Goal: Information Seeking & Learning: Check status

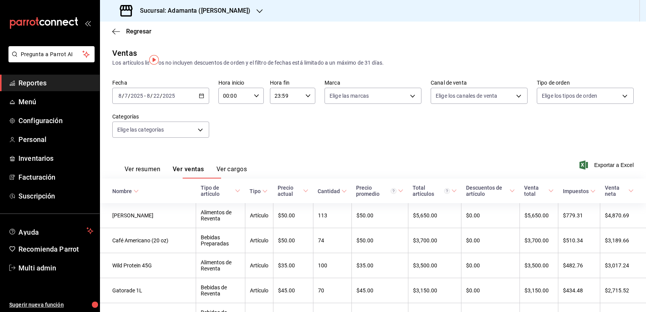
click at [202, 95] on \(Stroke\) "button" at bounding box center [202, 95] width 4 height 0
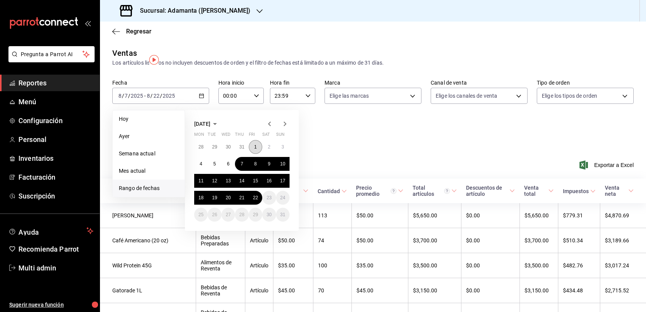
click at [261, 154] on button "1" at bounding box center [255, 147] width 13 height 14
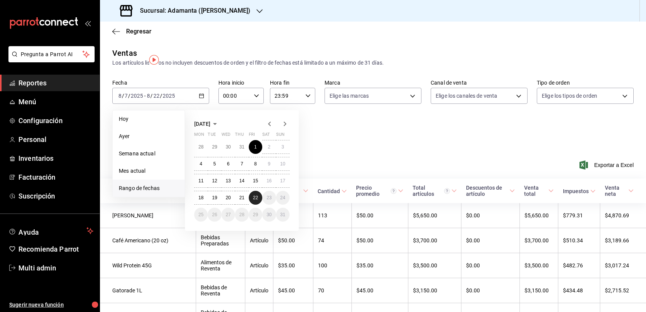
click at [260, 205] on button "22" at bounding box center [255, 198] width 13 height 14
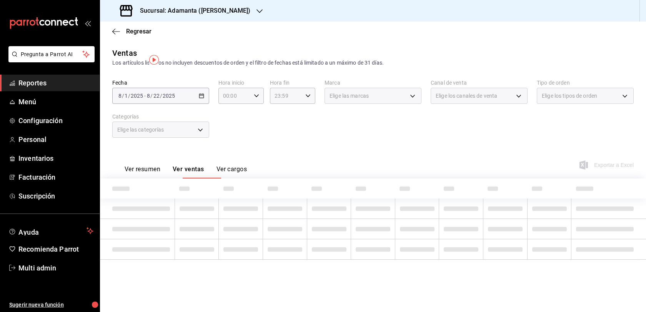
scroll to position [5, 0]
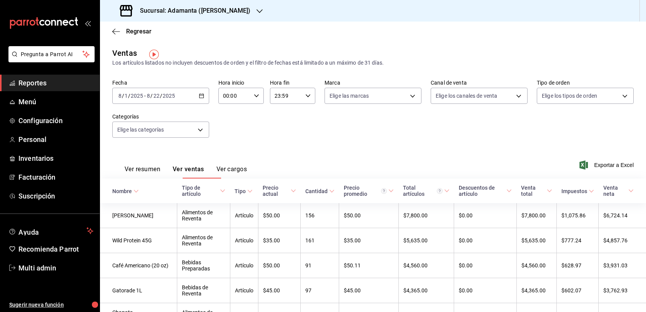
click at [209, 98] on div "2025-08-01 8 / 1 / 2025 - 2025-08-22 8 / 22 / 2025" at bounding box center [160, 96] width 97 height 16
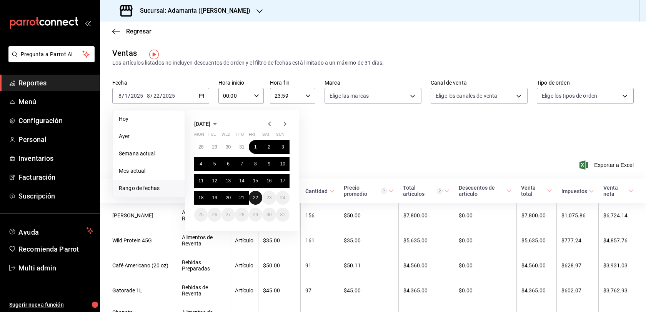
click at [258, 200] on abbr "22" at bounding box center [255, 197] width 5 height 5
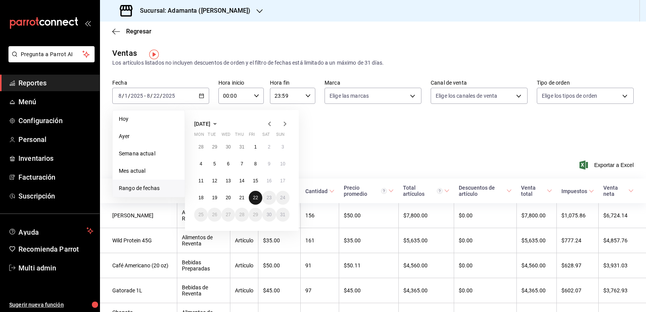
click at [258, 200] on abbr "22" at bounding box center [255, 197] width 5 height 5
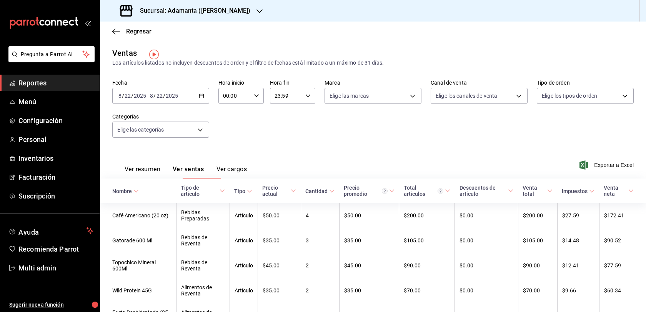
click at [160, 173] on button "Ver resumen" at bounding box center [143, 171] width 36 height 13
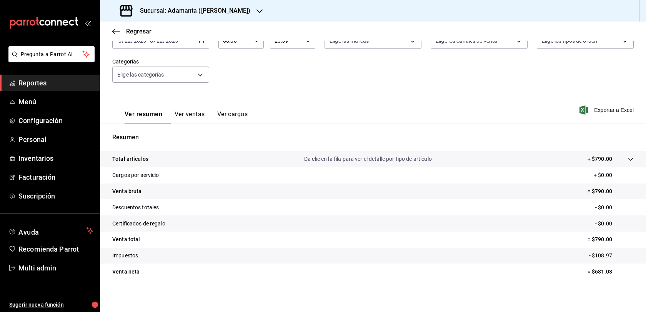
scroll to position [82, 0]
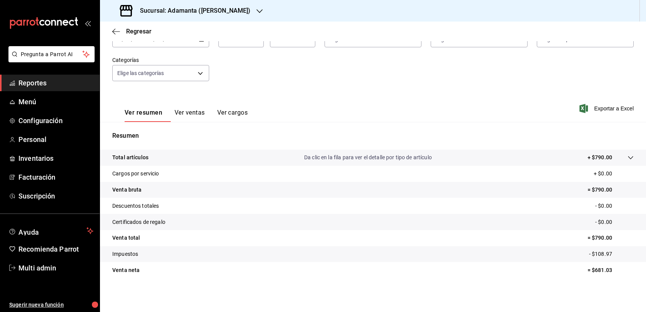
click at [203, 109] on button "Ver ventas" at bounding box center [190, 115] width 30 height 13
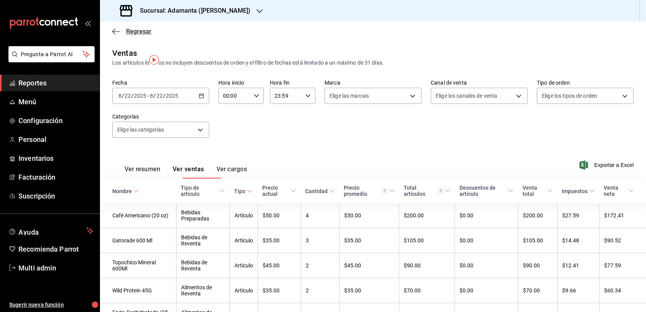
click at [134, 34] on span "Regresar" at bounding box center [138, 31] width 25 height 7
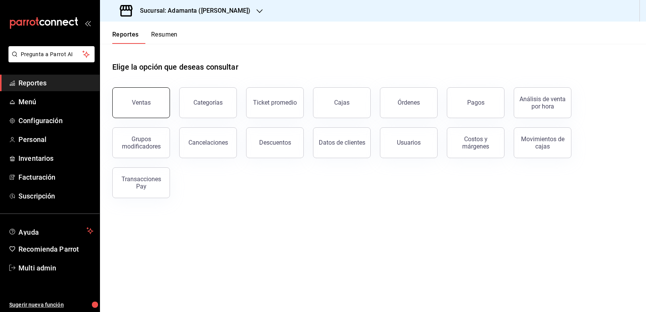
click at [143, 108] on button "Ventas" at bounding box center [141, 102] width 58 height 31
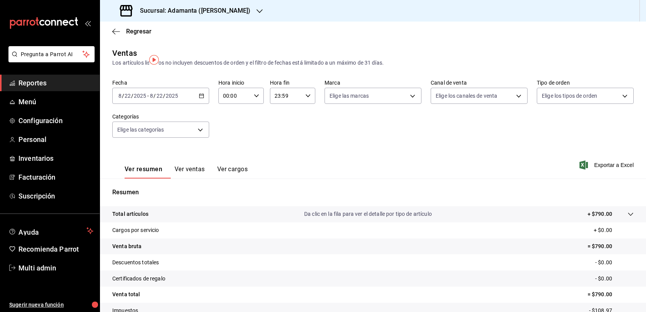
click at [200, 104] on div "2025-08-22 8 / 22 / 2025 - 2025-08-22 8 / 22 / 2025" at bounding box center [160, 96] width 97 height 16
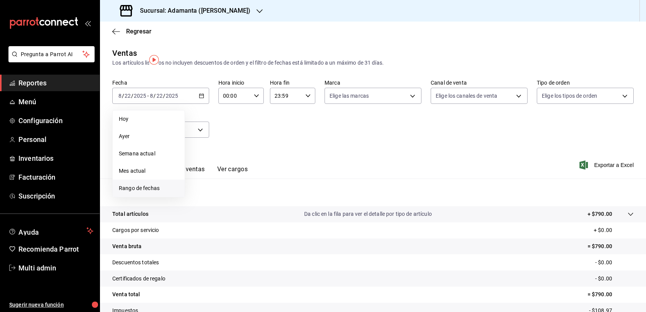
click at [158, 192] on span "Rango de fechas" at bounding box center [149, 188] width 60 height 8
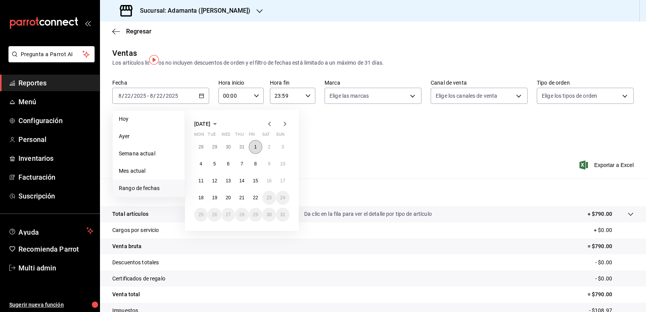
click at [253, 154] on button "1" at bounding box center [255, 147] width 13 height 14
click at [255, 203] on button "22" at bounding box center [255, 198] width 13 height 14
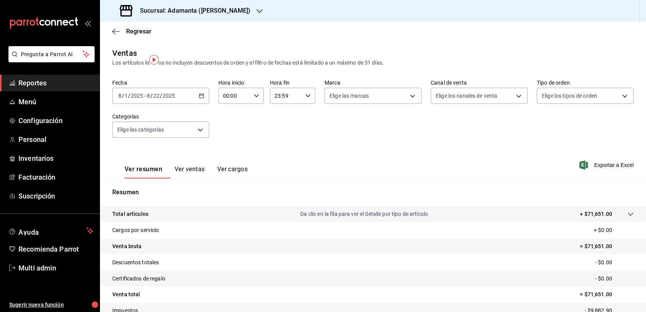
click at [205, 178] on button "Ver ventas" at bounding box center [190, 171] width 30 height 13
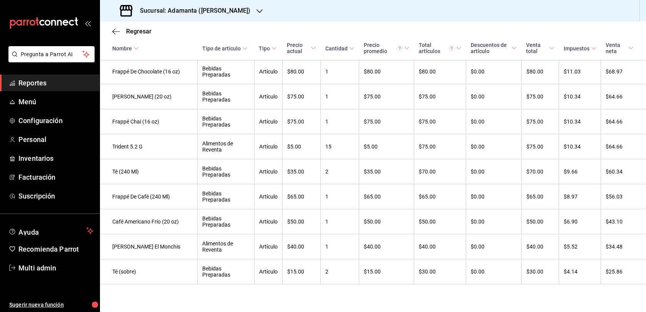
scroll to position [1629, 0]
click at [133, 34] on span "Regresar" at bounding box center [138, 31] width 25 height 7
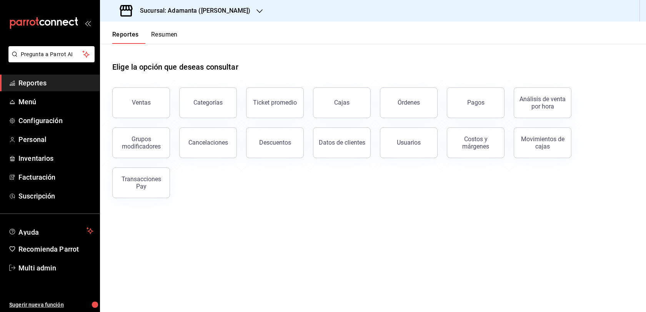
click at [224, 8] on h3 "Sucursal: Adamanta (Del Valle)" at bounding box center [192, 10] width 116 height 9
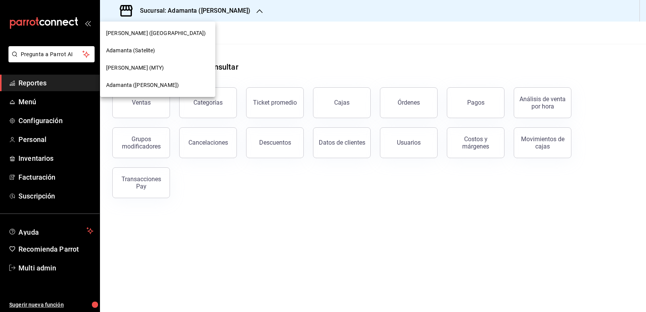
click at [276, 63] on div at bounding box center [323, 156] width 646 height 312
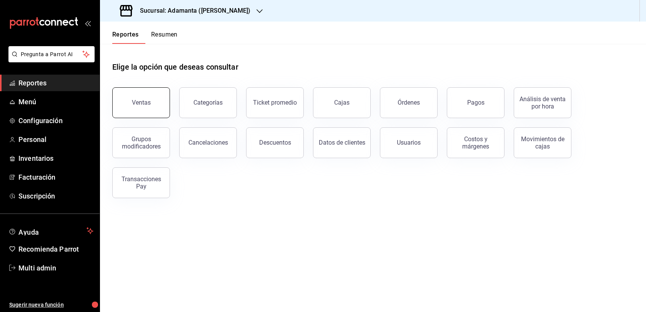
click at [129, 118] on button "Ventas" at bounding box center [141, 102] width 58 height 31
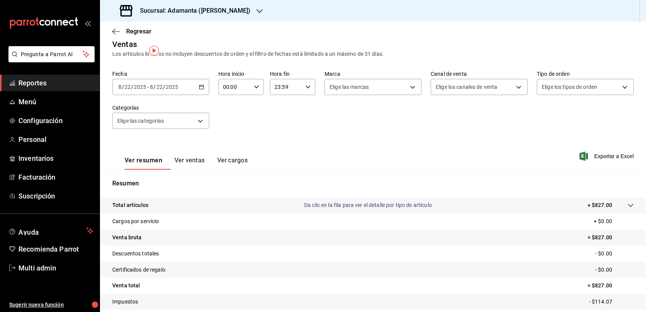
scroll to position [9, 0]
click at [200, 169] on button "Ver ventas" at bounding box center [190, 162] width 30 height 13
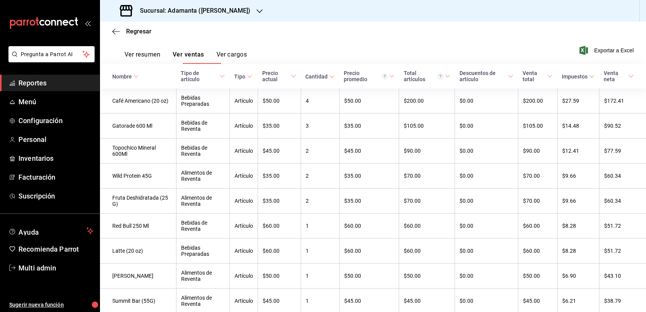
scroll to position [98, 0]
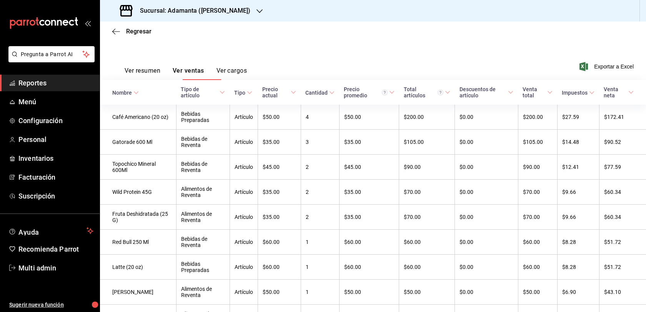
click at [160, 78] on button "Ver resumen" at bounding box center [143, 73] width 36 height 13
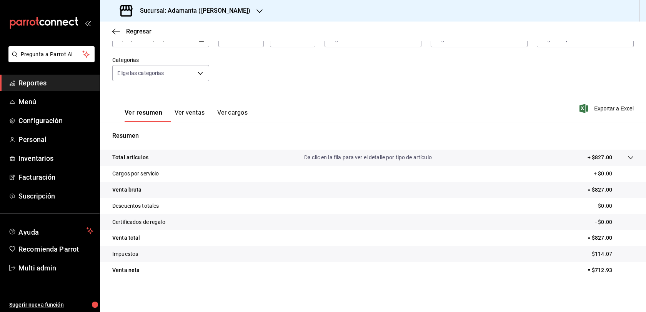
scroll to position [82, 0]
click at [205, 109] on button "Ver ventas" at bounding box center [190, 115] width 30 height 13
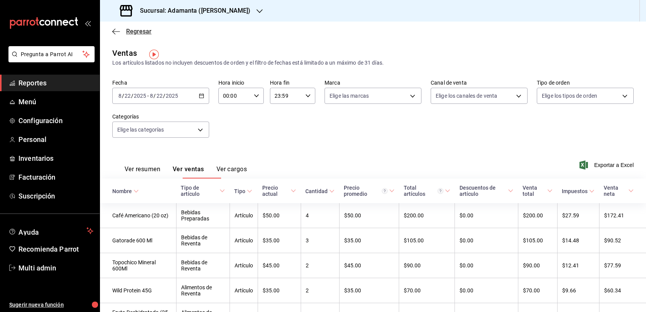
click at [118, 30] on icon "button" at bounding box center [116, 31] width 8 height 7
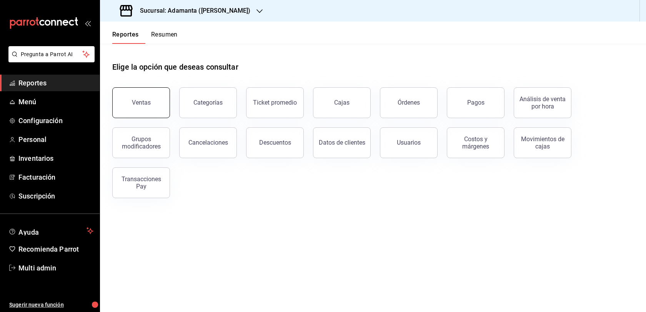
click at [164, 110] on button "Ventas" at bounding box center [141, 102] width 58 height 31
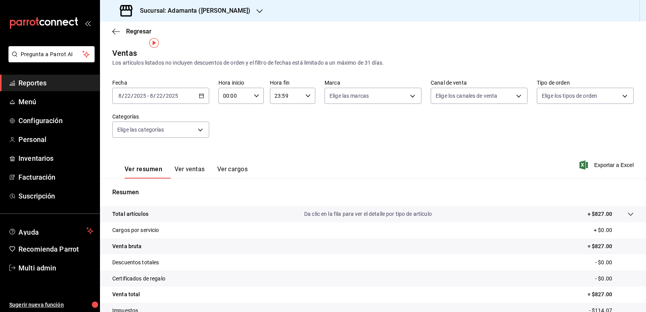
scroll to position [68, 0]
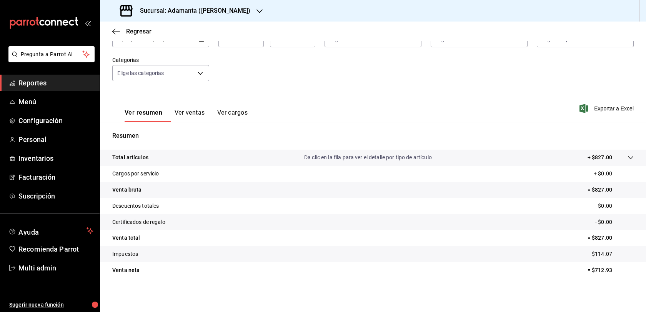
click at [202, 109] on button "Ver ventas" at bounding box center [190, 115] width 30 height 13
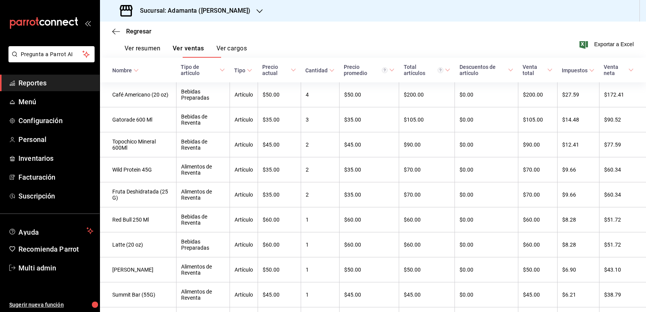
click at [157, 58] on button "Ver resumen" at bounding box center [143, 51] width 36 height 13
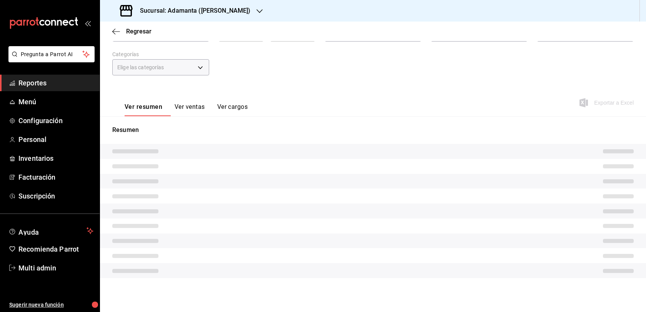
scroll to position [82, 0]
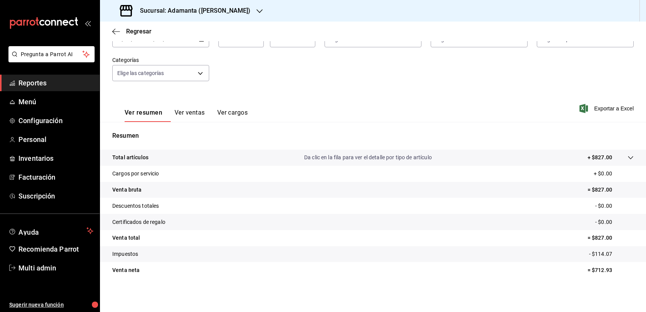
click at [204, 109] on button "Ver ventas" at bounding box center [190, 115] width 30 height 13
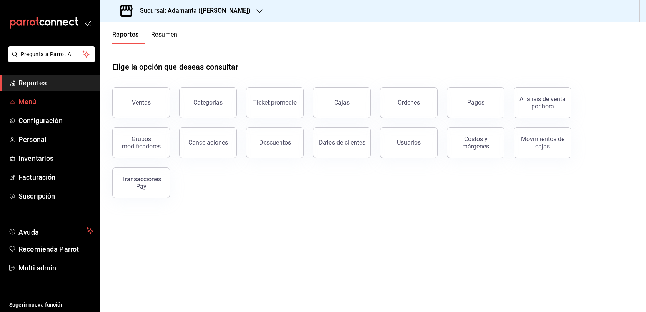
click at [54, 110] on link "Menú" at bounding box center [50, 101] width 100 height 17
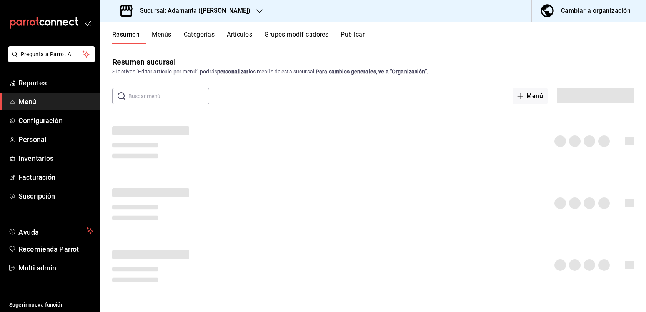
click at [252, 44] on button "Artículos" at bounding box center [239, 37] width 25 height 13
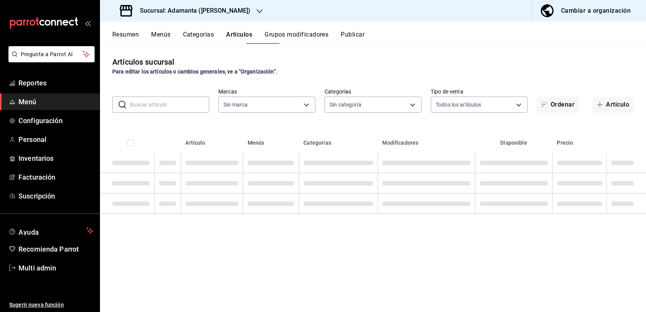
type input "bdd8ec42-8da3-4e6f-9125-501d28ca5729"
type input "708f487f-c3a7-4658-9402-c981e73532cd,b366a00c-beec-4c50-939f-a5462e399c2e,53e60…"
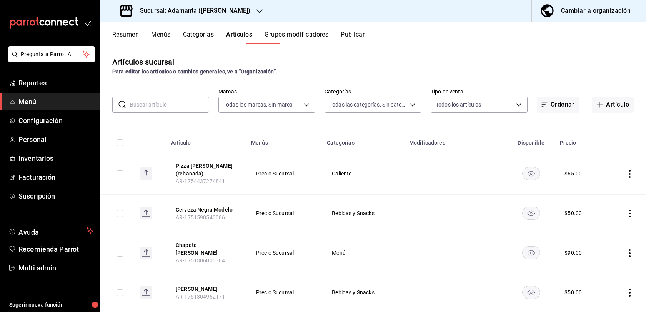
click at [167, 112] on input "text" at bounding box center [169, 104] width 79 height 15
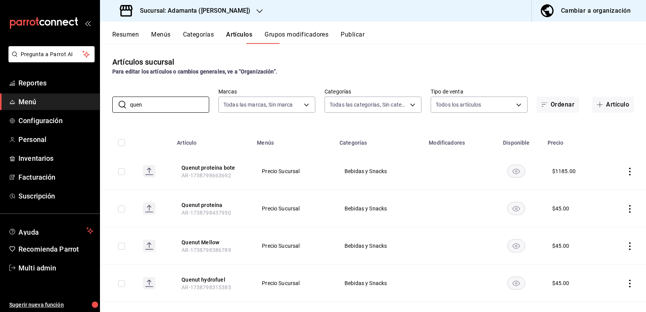
type input "quen"
click at [139, 44] on button "Resumen" at bounding box center [125, 37] width 27 height 13
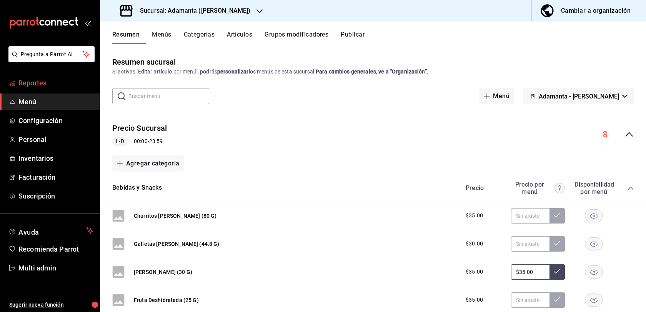
click at [55, 88] on span "Reportes" at bounding box center [55, 83] width 75 height 10
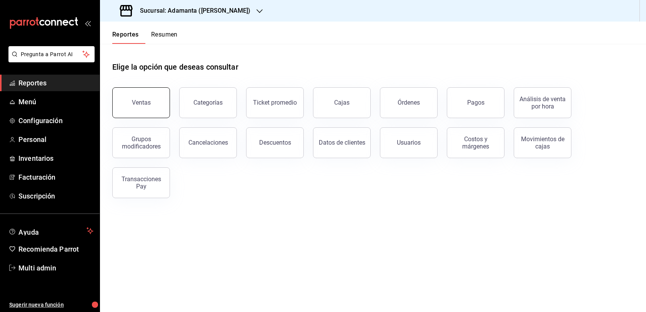
click at [151, 106] on div "Ventas" at bounding box center [141, 102] width 19 height 7
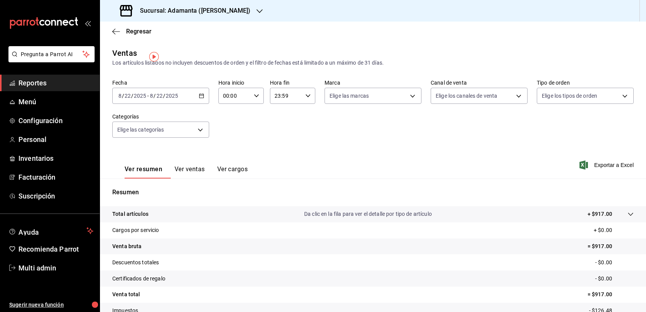
scroll to position [67, 0]
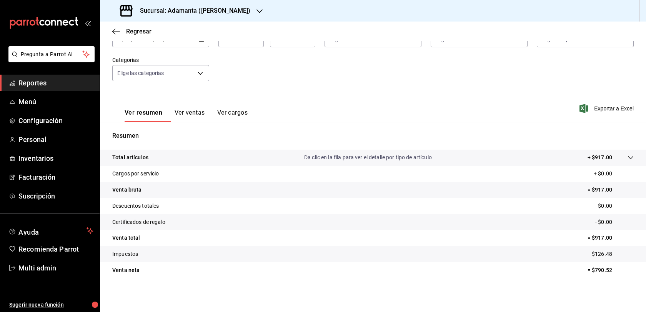
click at [193, 113] on button "Ver ventas" at bounding box center [190, 115] width 30 height 13
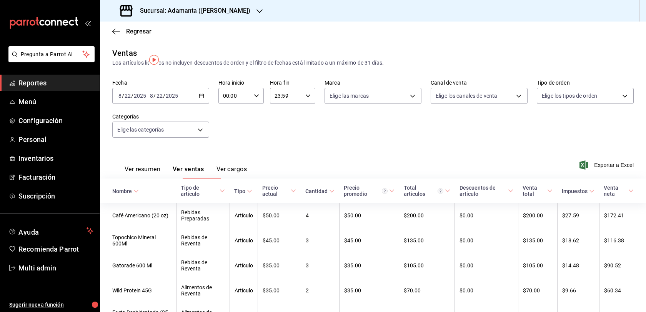
click at [207, 104] on div "2025-08-22 8 / 22 / 2025 - 2025-08-22 8 / 22 / 2025" at bounding box center [160, 96] width 97 height 16
click at [157, 192] on span "Rango de fechas" at bounding box center [149, 188] width 60 height 8
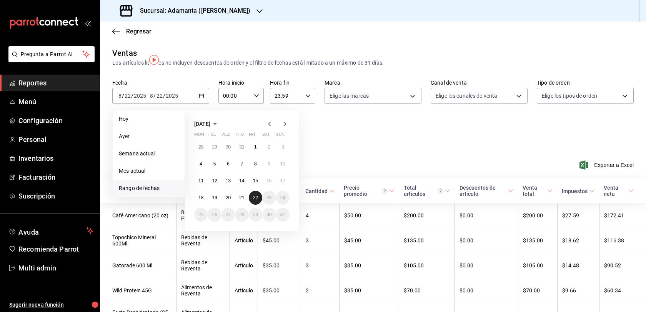
click at [256, 200] on abbr "22" at bounding box center [255, 197] width 5 height 5
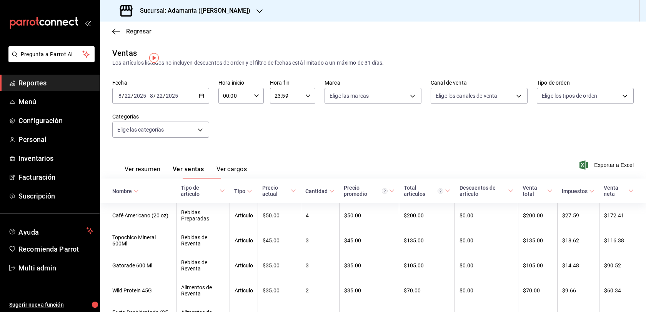
click at [141, 32] on span "Regresar" at bounding box center [138, 31] width 25 height 7
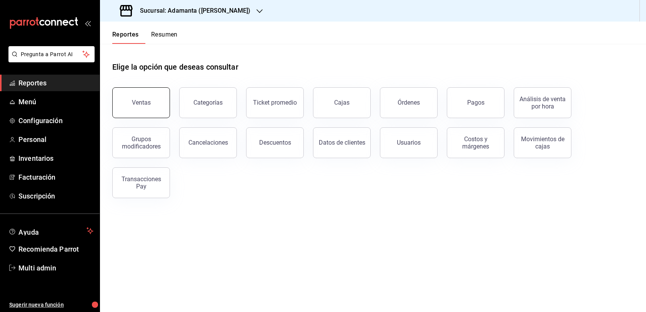
click at [161, 118] on button "Ventas" at bounding box center [141, 102] width 58 height 31
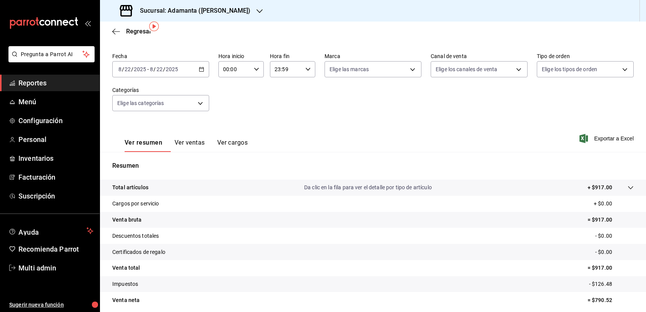
scroll to position [37, 0]
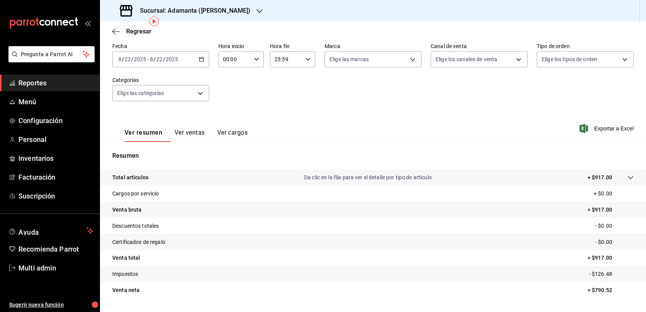
click at [205, 140] on button "Ver ventas" at bounding box center [190, 135] width 30 height 13
